Goal: Task Accomplishment & Management: Complete application form

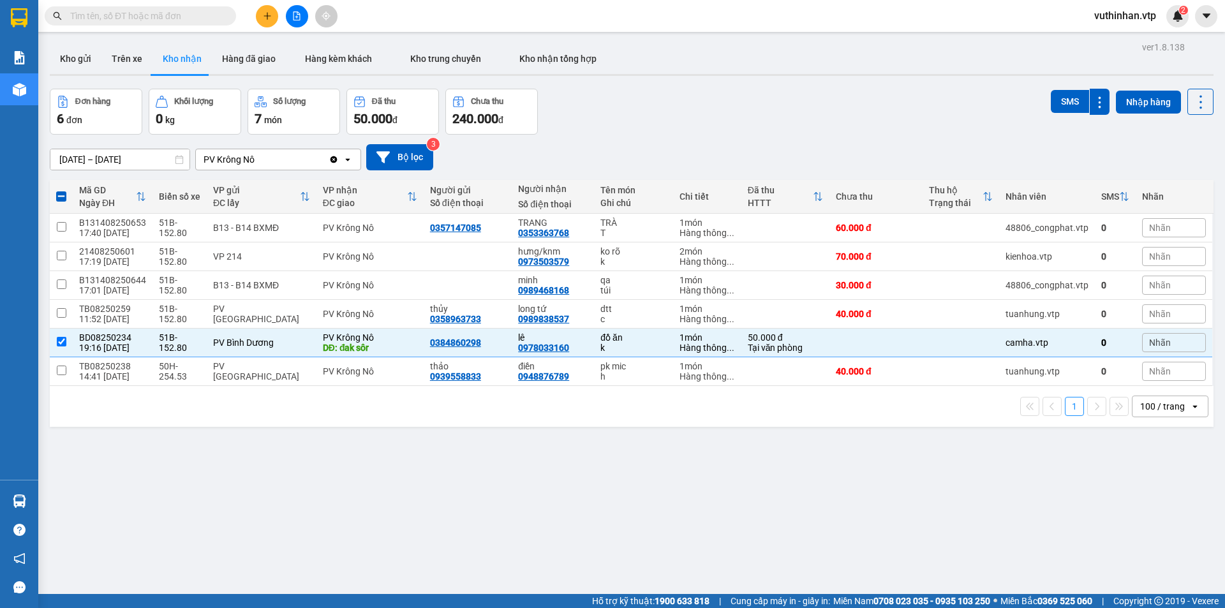
click at [593, 474] on div "ver 1.8.138 Kho gửi Trên xe Kho nhận Hàng đã giao Hàng kèm khách Kho trung chuy…" at bounding box center [632, 342] width 1174 height 608
click at [1070, 343] on icon at bounding box center [1074, 342] width 9 height 9
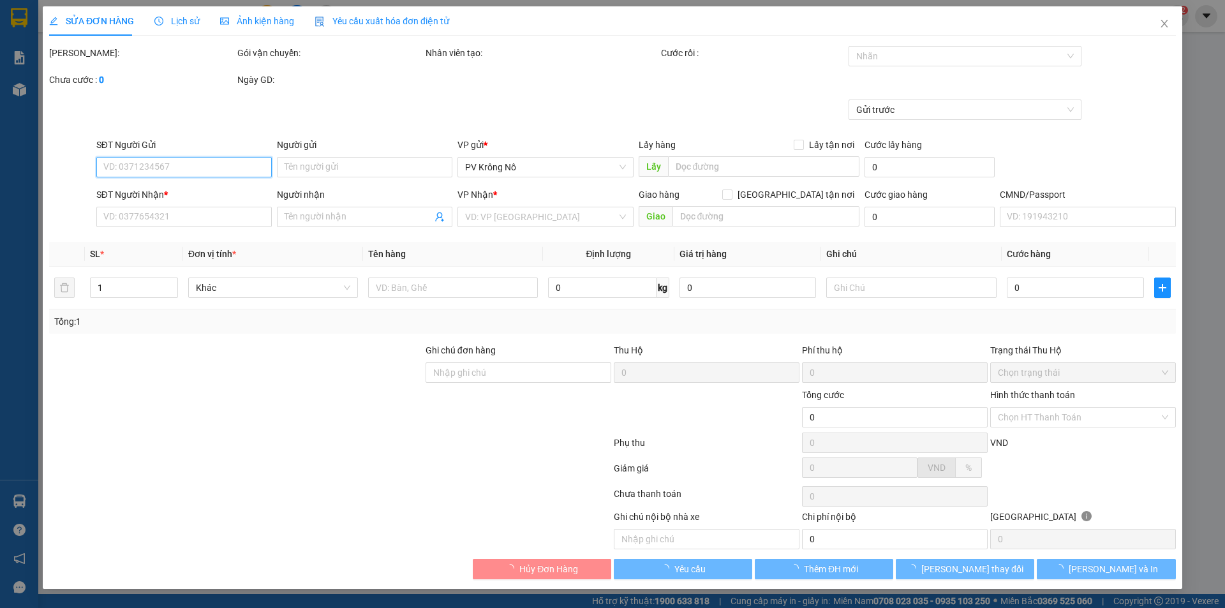
type input "2.500"
type input "0384860298"
type input "0978033160"
type input "lê"
type input "đak sôr"
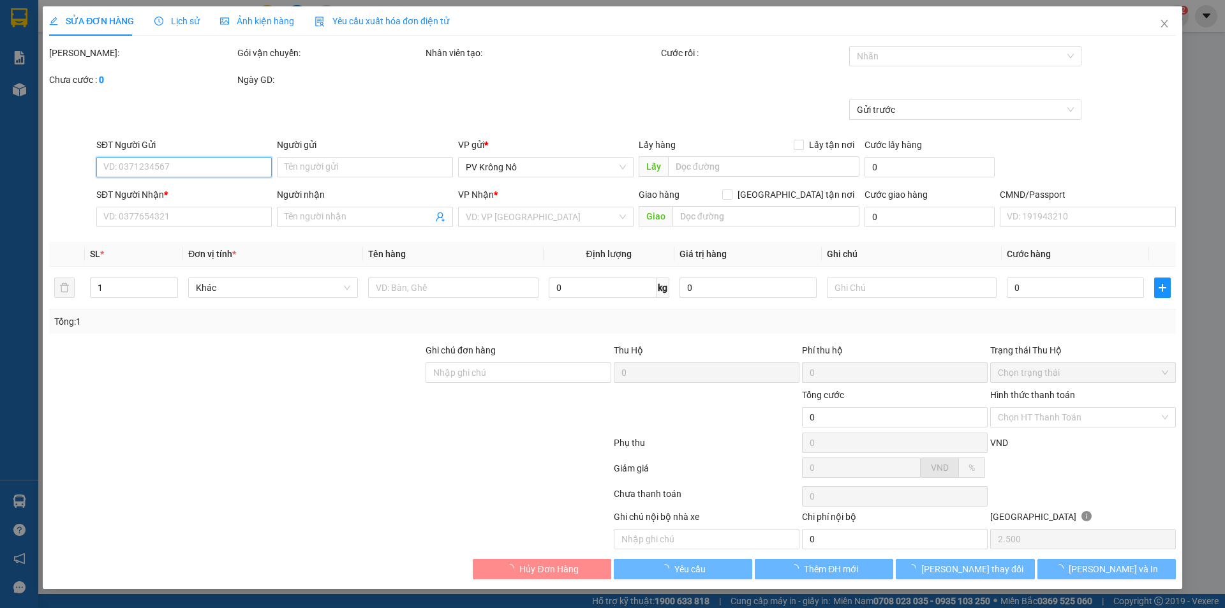
type input "50.000"
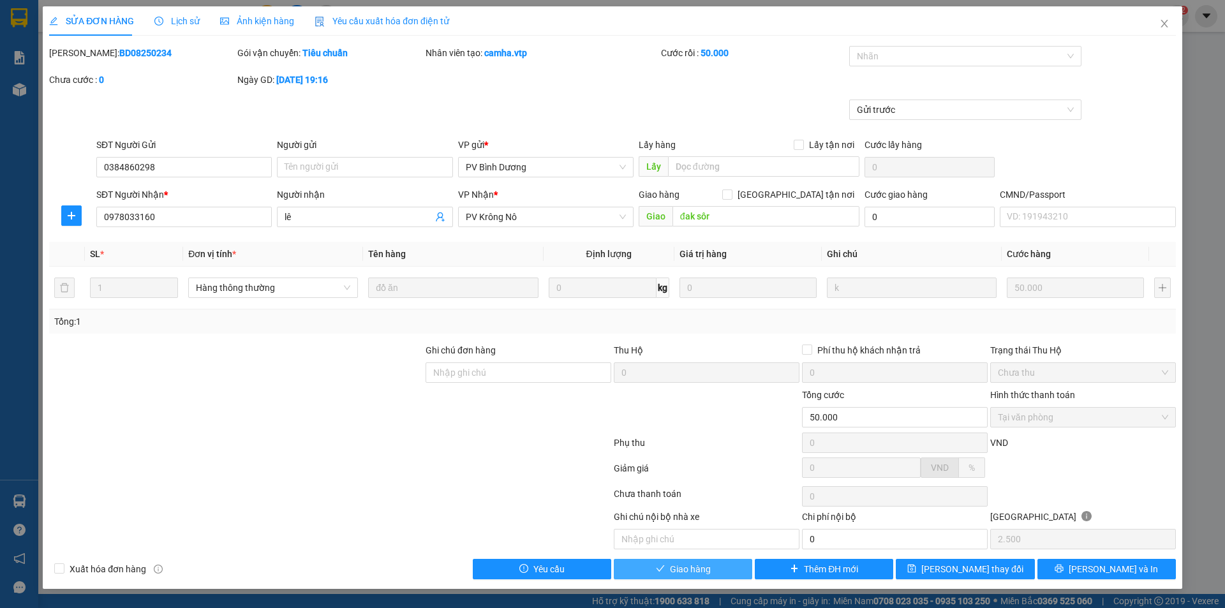
click at [681, 570] on span "Giao hàng" at bounding box center [690, 569] width 41 height 14
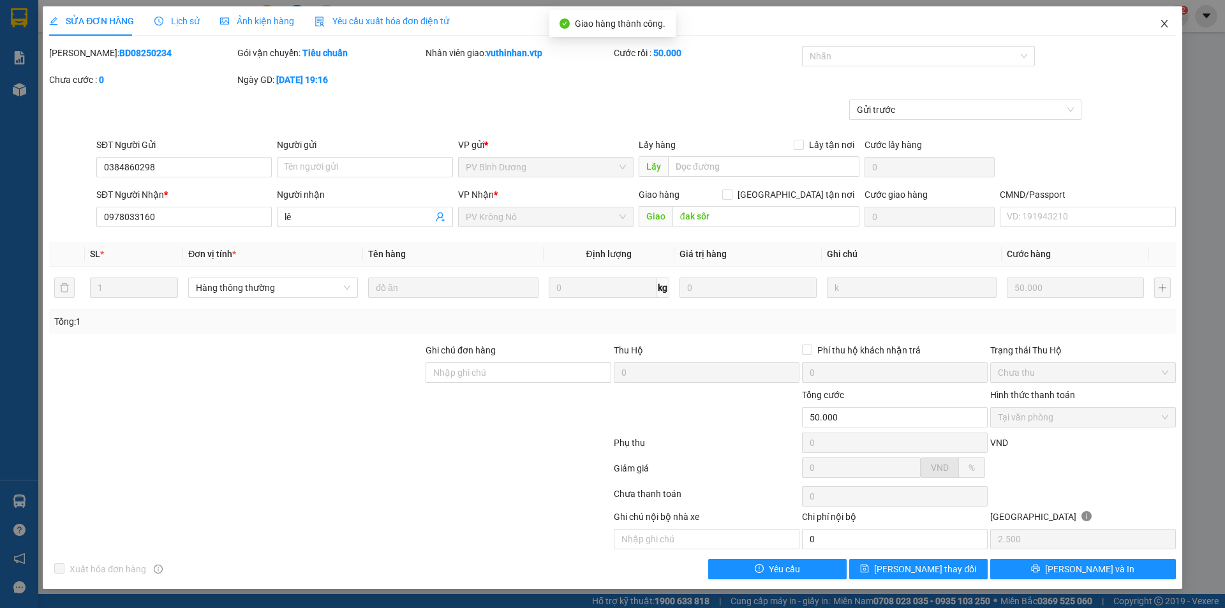
click at [1165, 22] on icon "close" at bounding box center [1164, 24] width 10 height 10
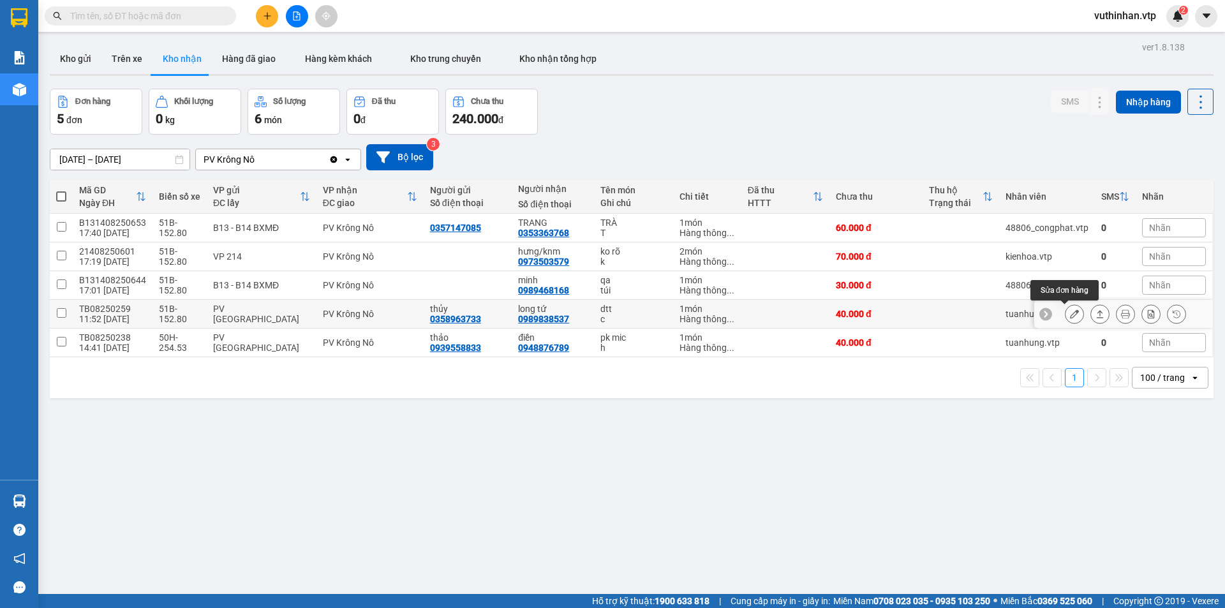
click at [1070, 318] on icon at bounding box center [1074, 313] width 9 height 9
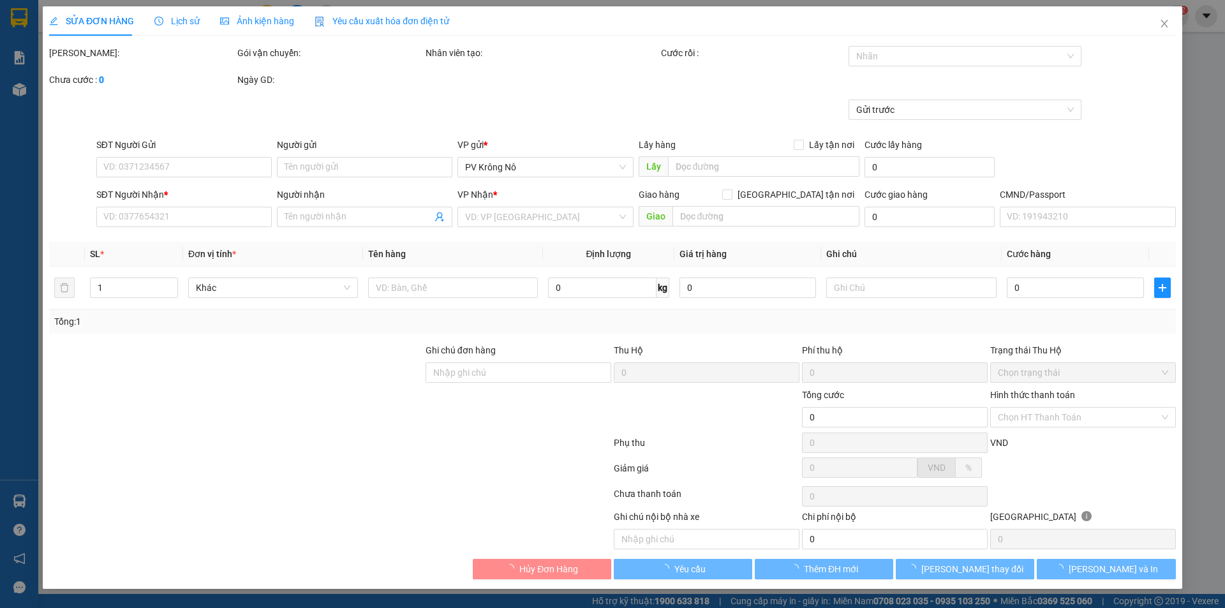
type input "0358963733"
type input "thủy"
type input "0989838537"
type input "long tứ"
type input "40.000"
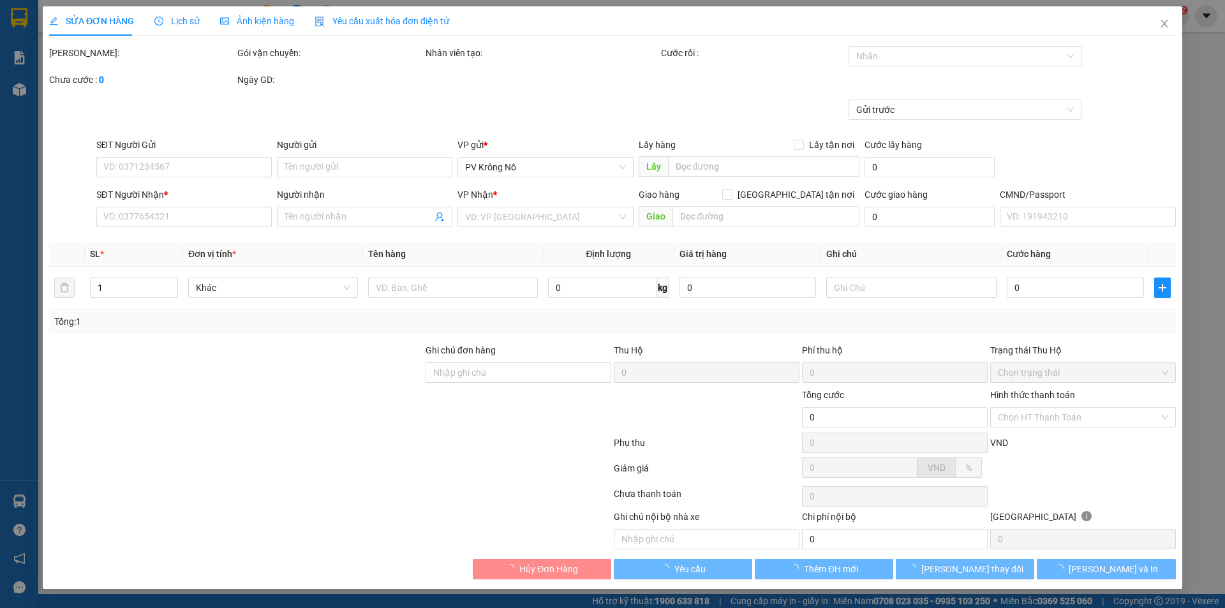
type input "40.000"
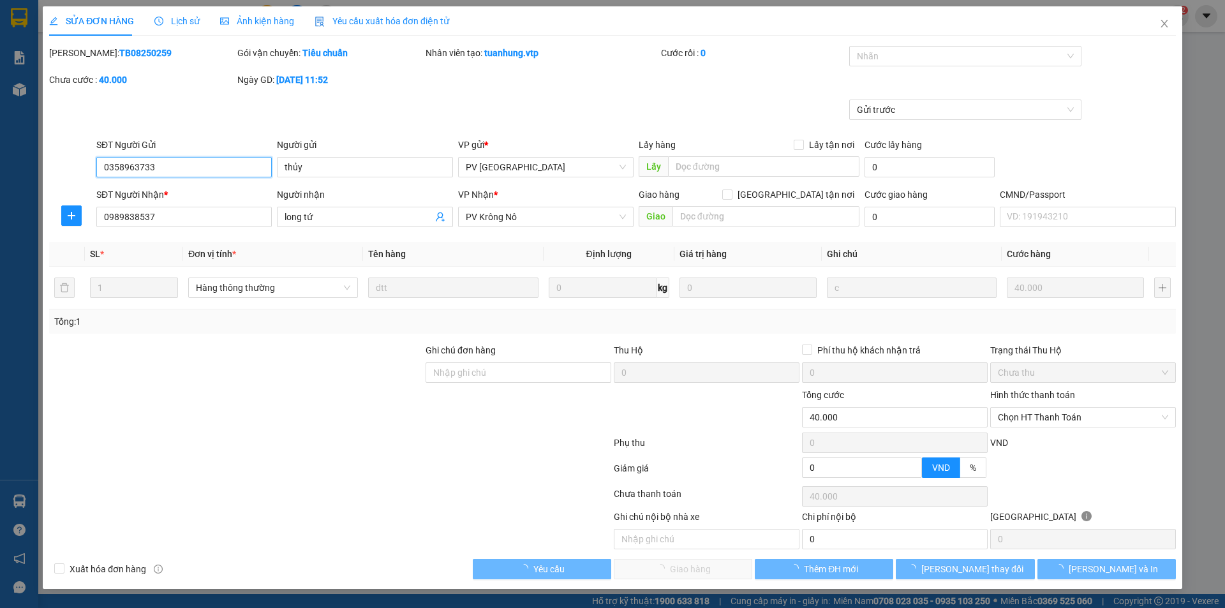
type input "2.000"
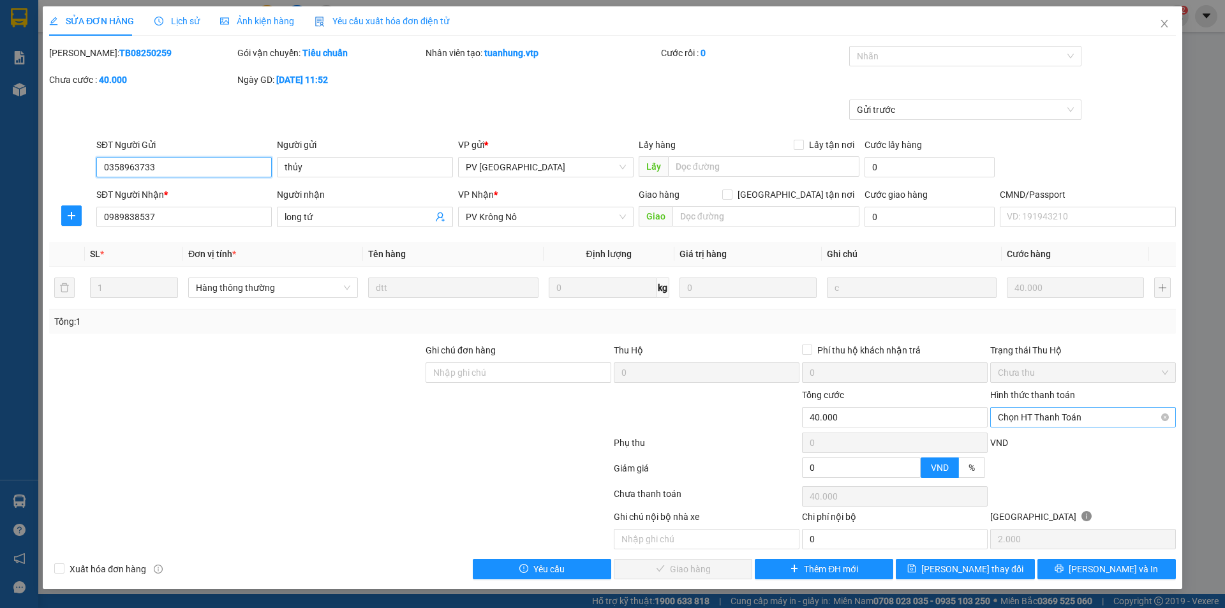
click at [1054, 417] on span "Chọn HT Thanh Toán" at bounding box center [1083, 417] width 170 height 19
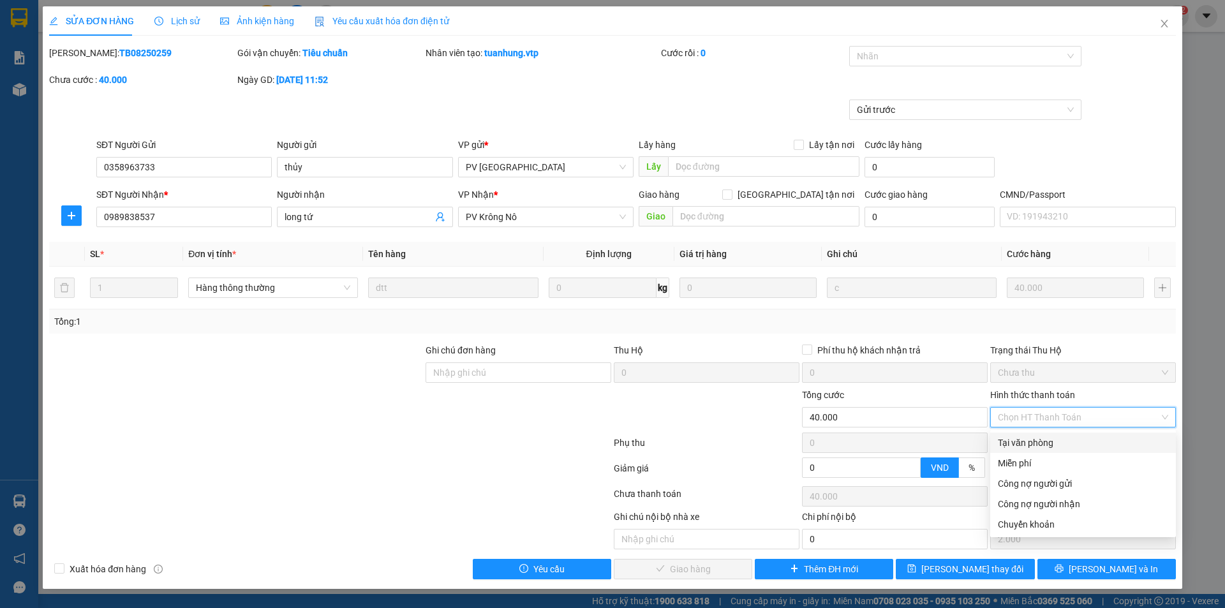
click at [1015, 437] on div "Tại văn phòng" at bounding box center [1083, 443] width 170 height 14
type input "0"
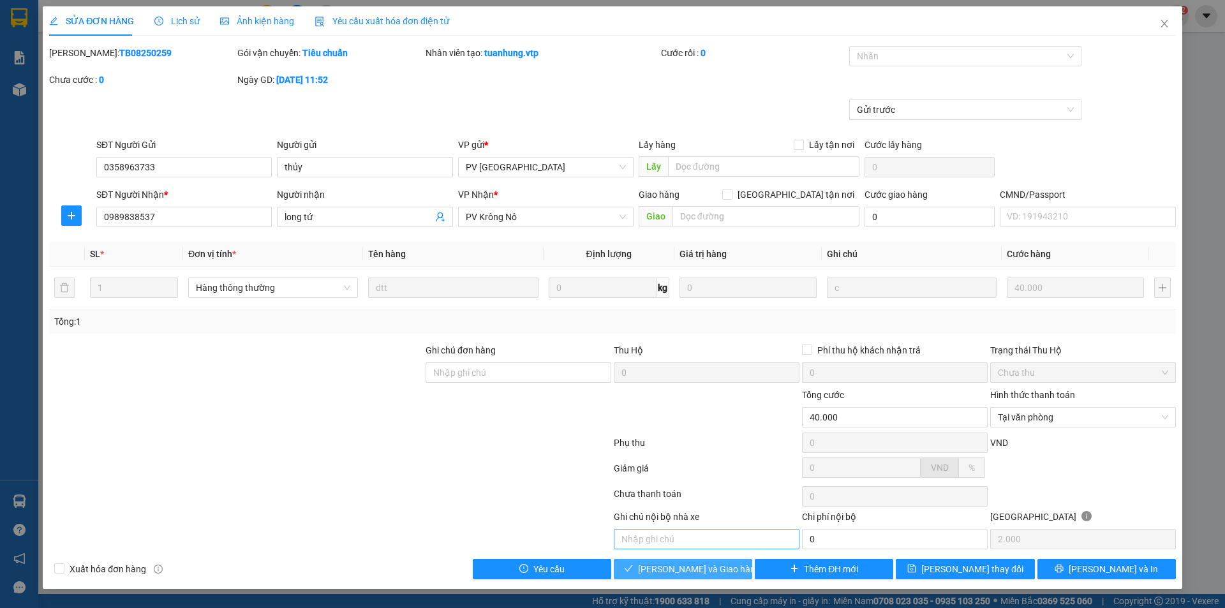
drag, startPoint x: 661, startPoint y: 569, endPoint x: 647, endPoint y: 549, distance: 24.8
click at [662, 568] on span "[PERSON_NAME] và Giao hàng" at bounding box center [699, 569] width 123 height 14
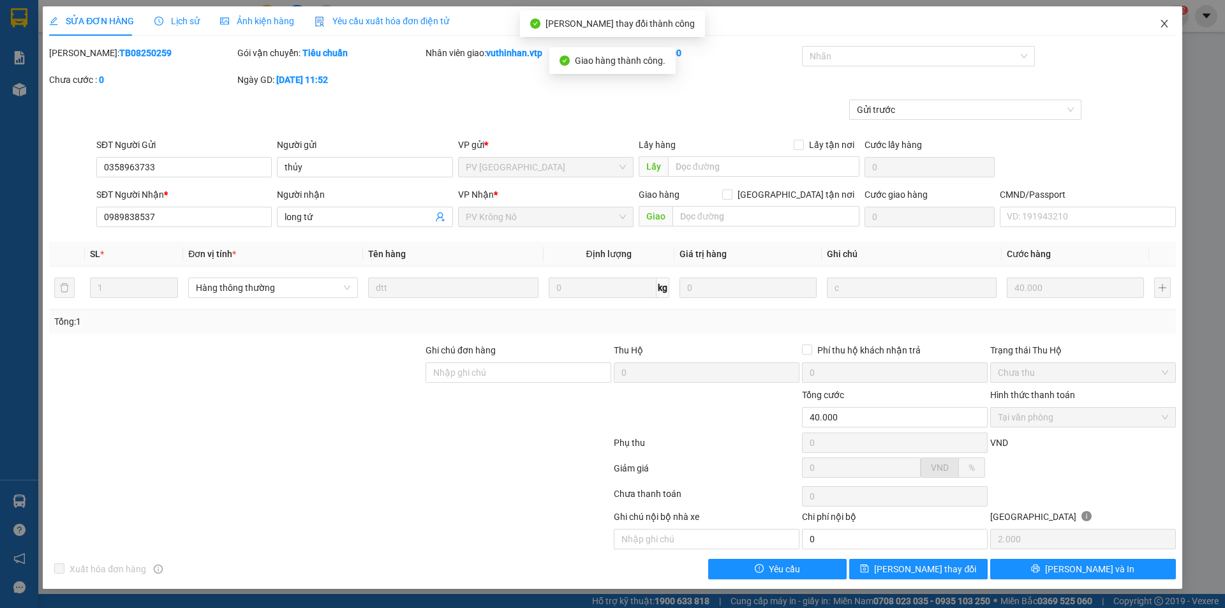
click at [1165, 24] on icon "close" at bounding box center [1164, 24] width 7 height 8
